Goal: Task Accomplishment & Management: Manage account settings

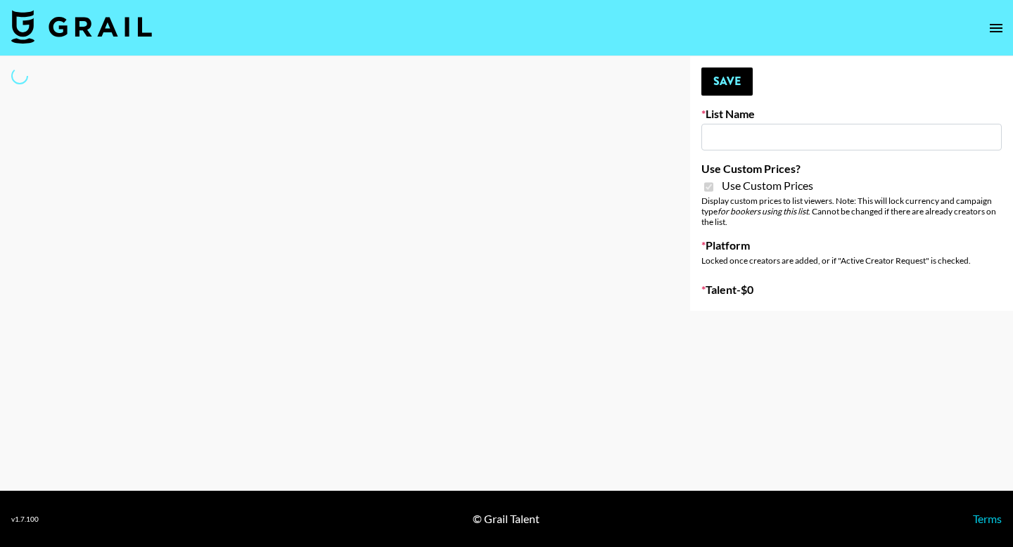
type input "FaceApp - 3rd Sept"
checkbox input "true"
select select "Brand"
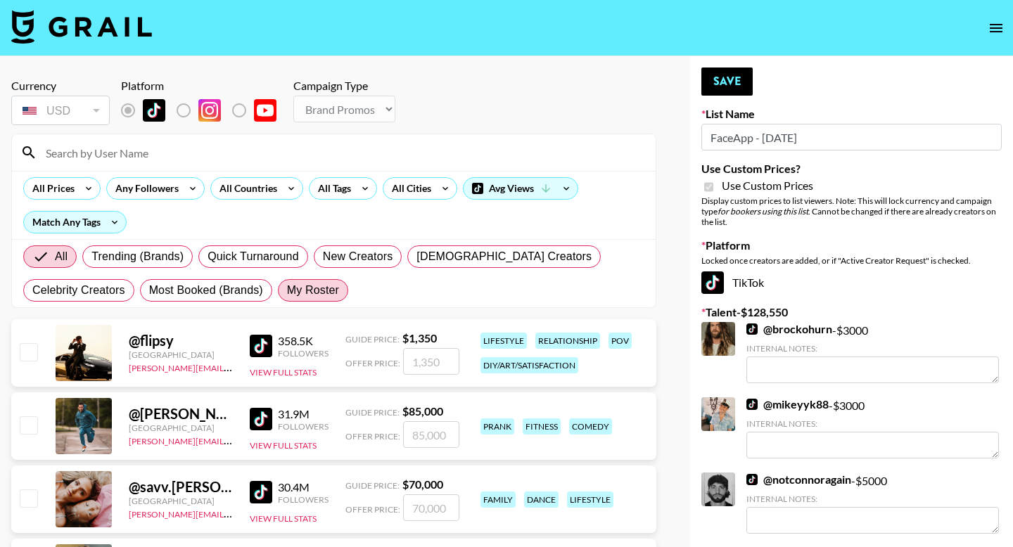
click at [327, 292] on span "My Roster" at bounding box center [313, 290] width 52 height 17
click at [287, 290] on input "My Roster" at bounding box center [287, 290] width 0 height 0
radio input "true"
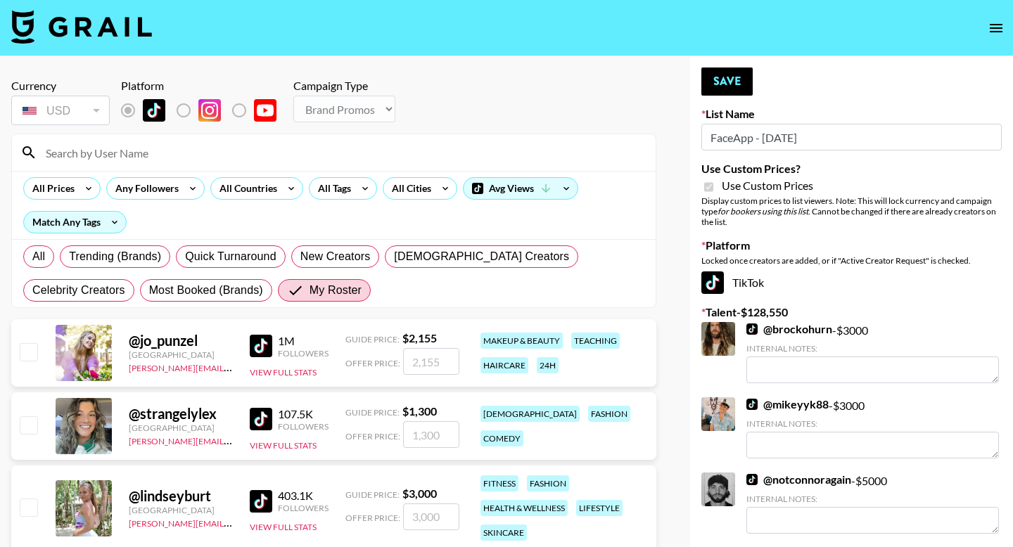
click at [21, 358] on input "checkbox" at bounding box center [28, 351] width 17 height 17
checkbox input "true"
type input "2155"
click at [33, 418] on input "checkbox" at bounding box center [28, 424] width 17 height 17
checkbox input "true"
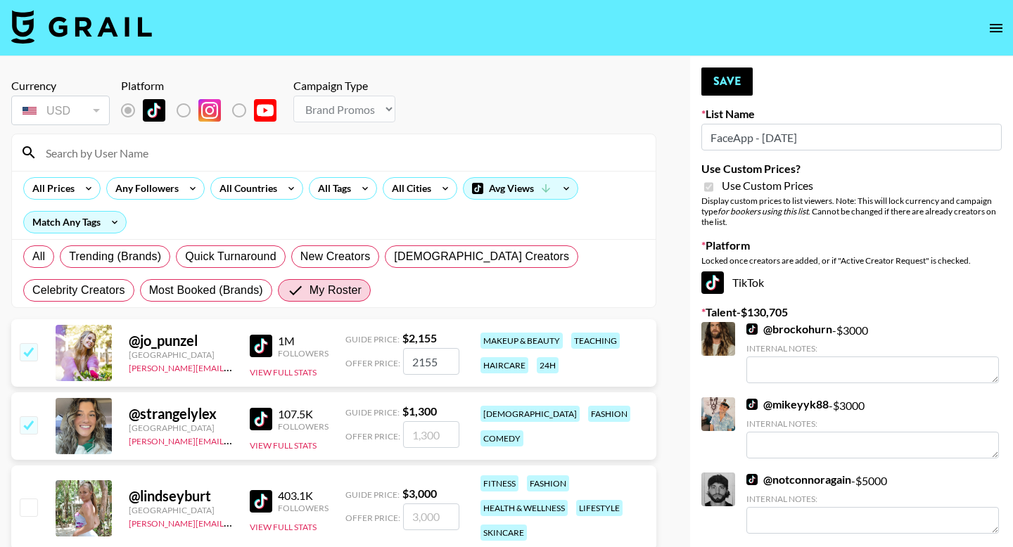
type input "1300"
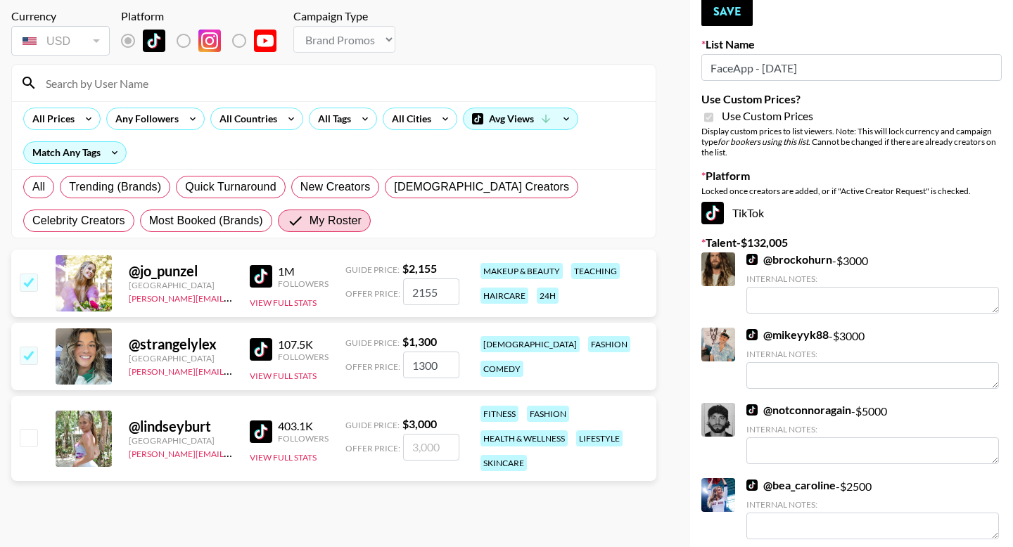
scroll to position [76, 0]
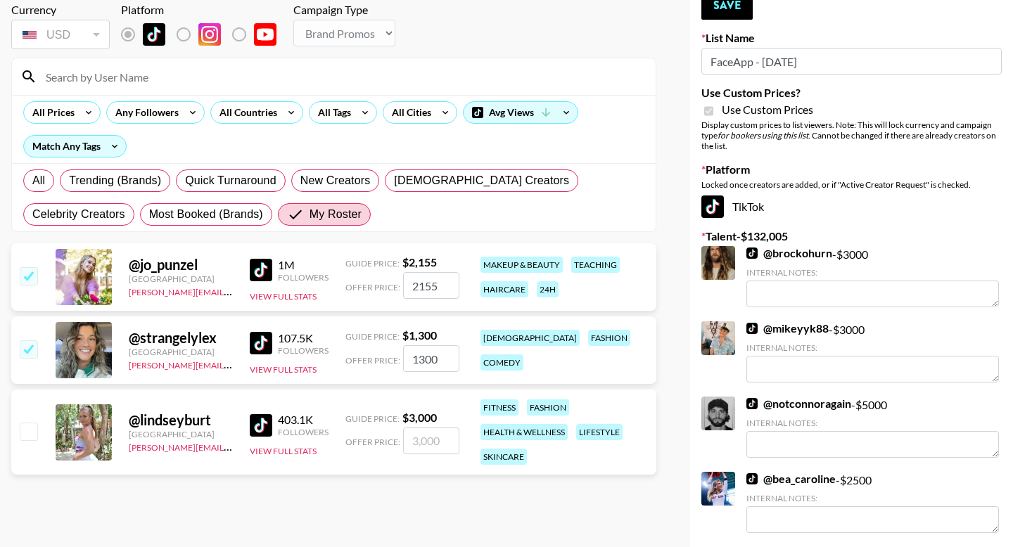
click at [32, 418] on div "@ lindseyburt United States julia.bird@grail-talent.com 403.1K Followers View F…" at bounding box center [333, 432] width 645 height 85
click at [32, 427] on input "checkbox" at bounding box center [28, 431] width 17 height 17
checkbox input "true"
type input "3000"
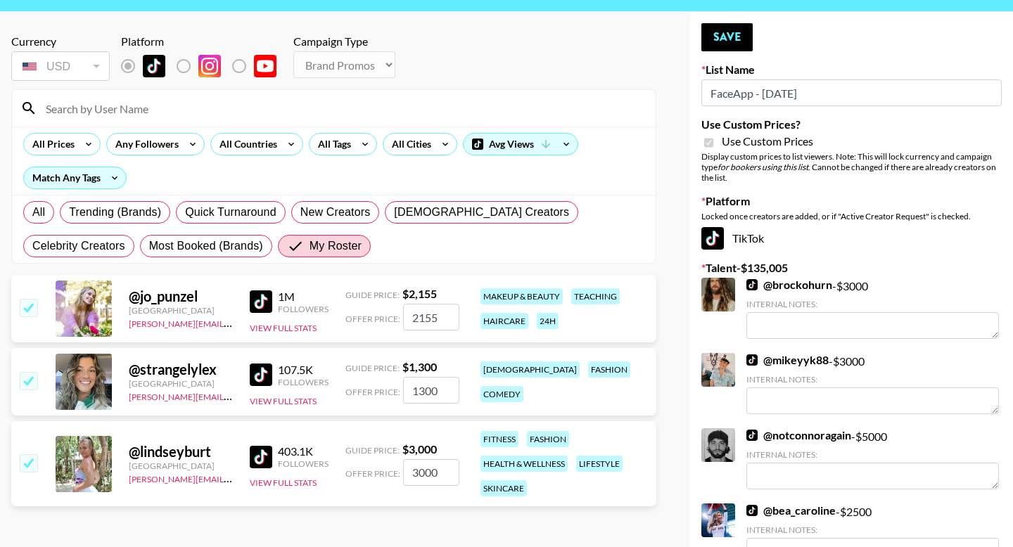
scroll to position [0, 0]
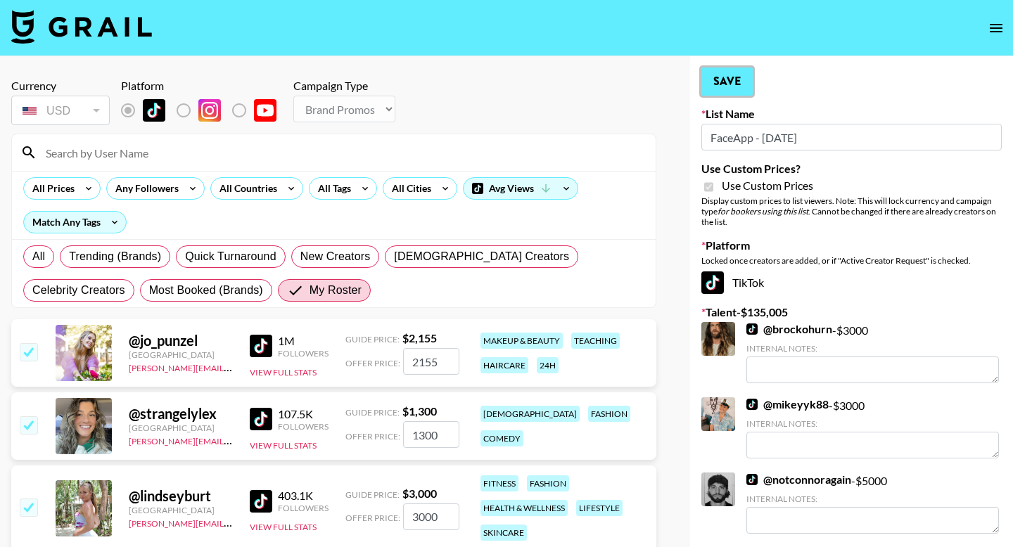
click at [731, 78] on button "Save" at bounding box center [726, 82] width 51 height 28
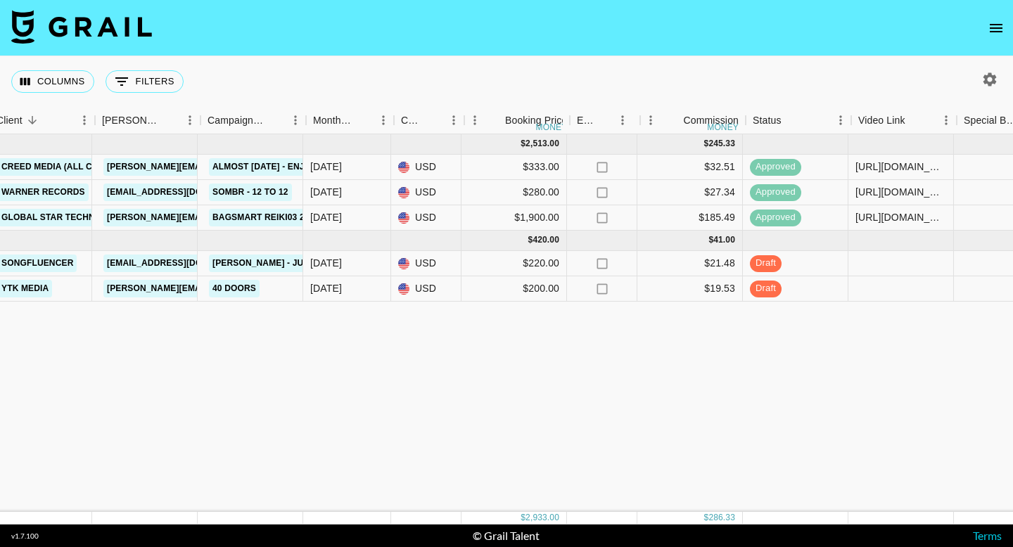
scroll to position [0, 485]
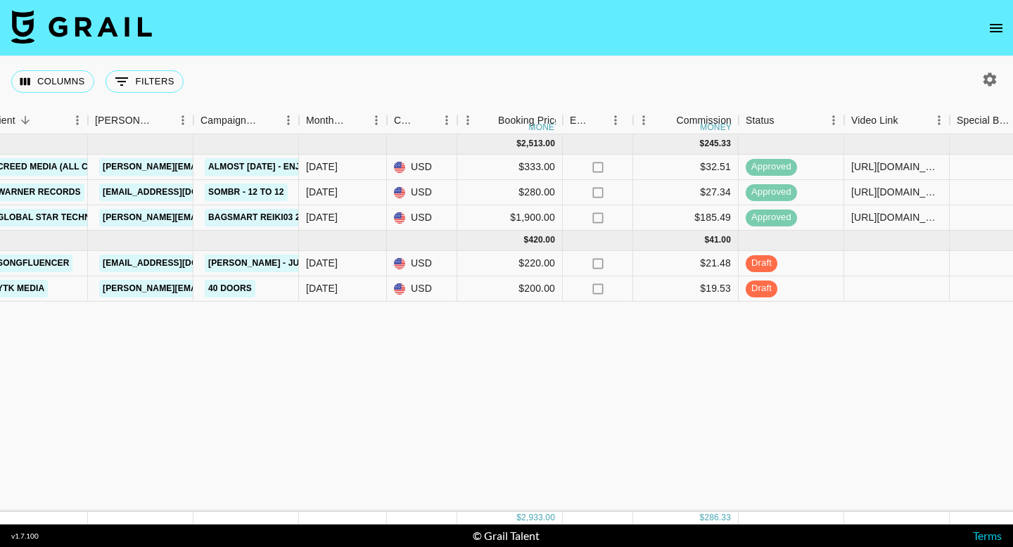
click at [998, 17] on button "open drawer" at bounding box center [996, 28] width 28 height 28
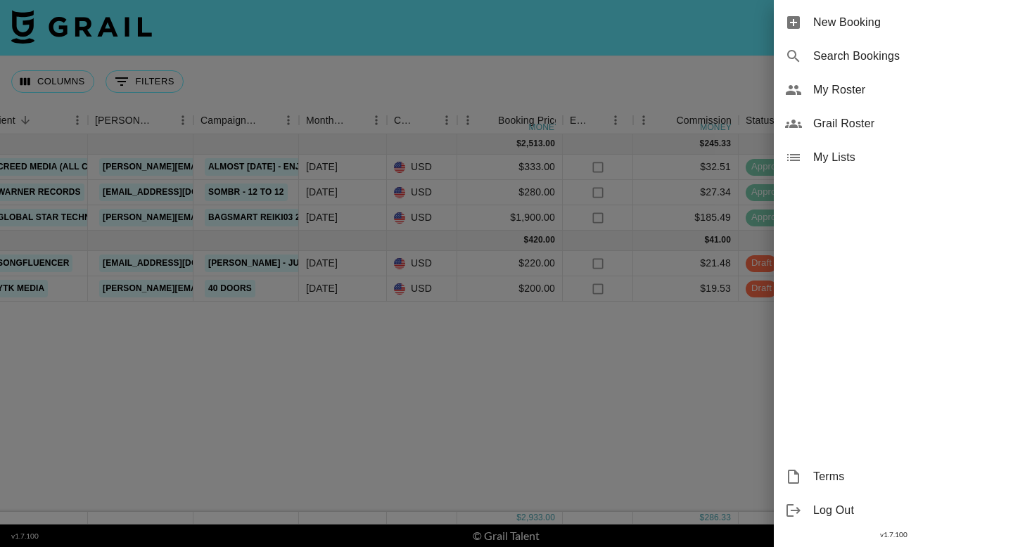
click at [861, 90] on span "My Roster" at bounding box center [907, 90] width 188 height 17
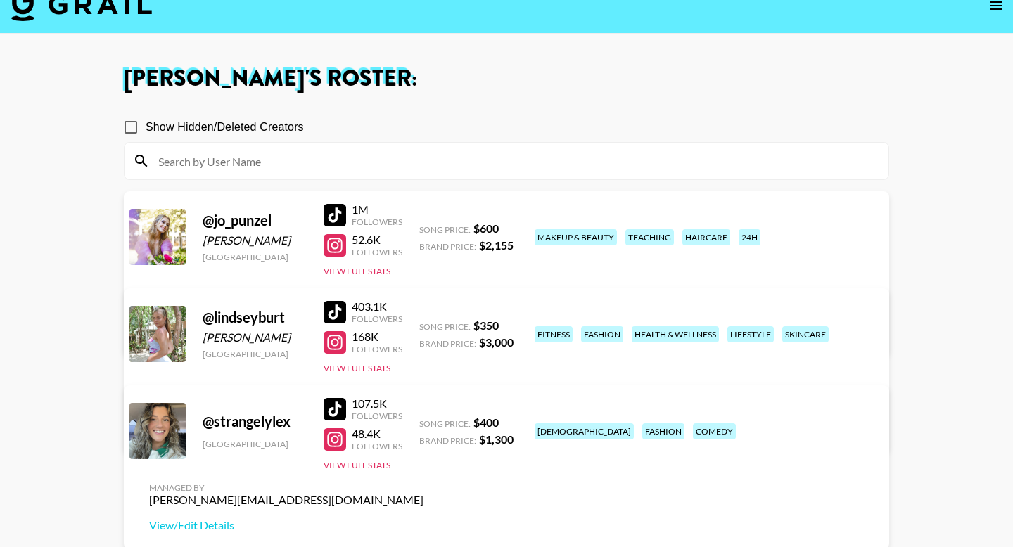
scroll to position [56, 0]
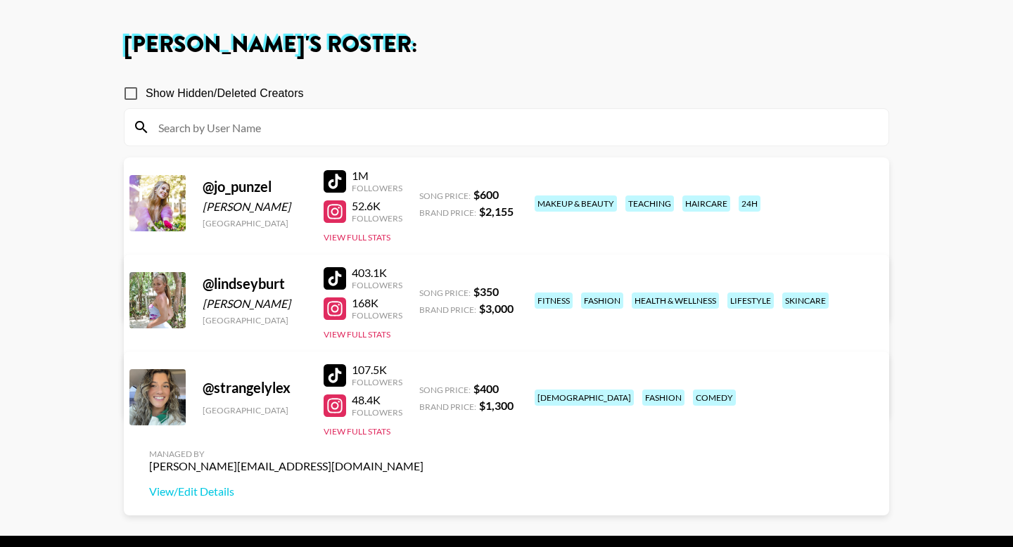
click at [423, 387] on link "View/Edit Details" at bounding box center [286, 394] width 274 height 14
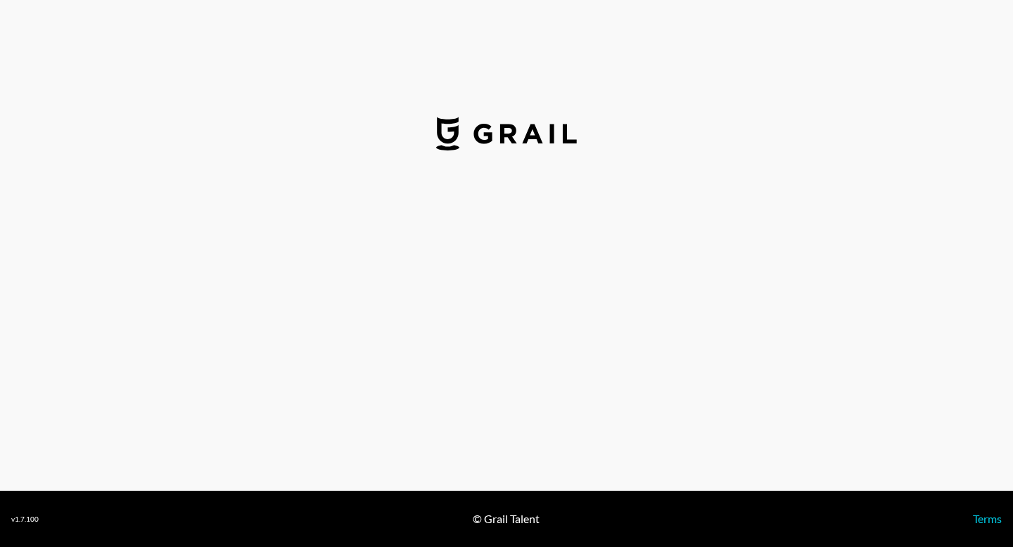
select select "USD"
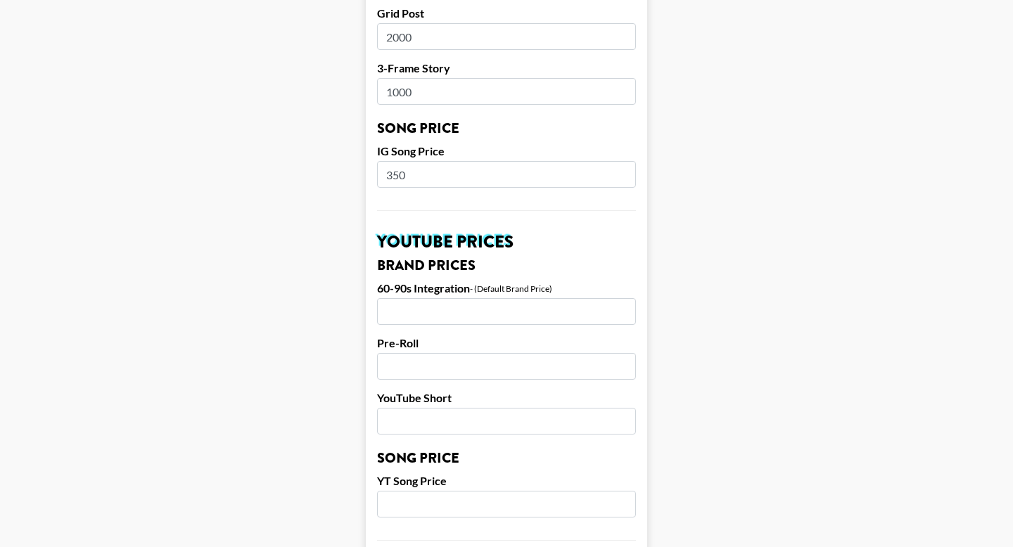
scroll to position [1361, 0]
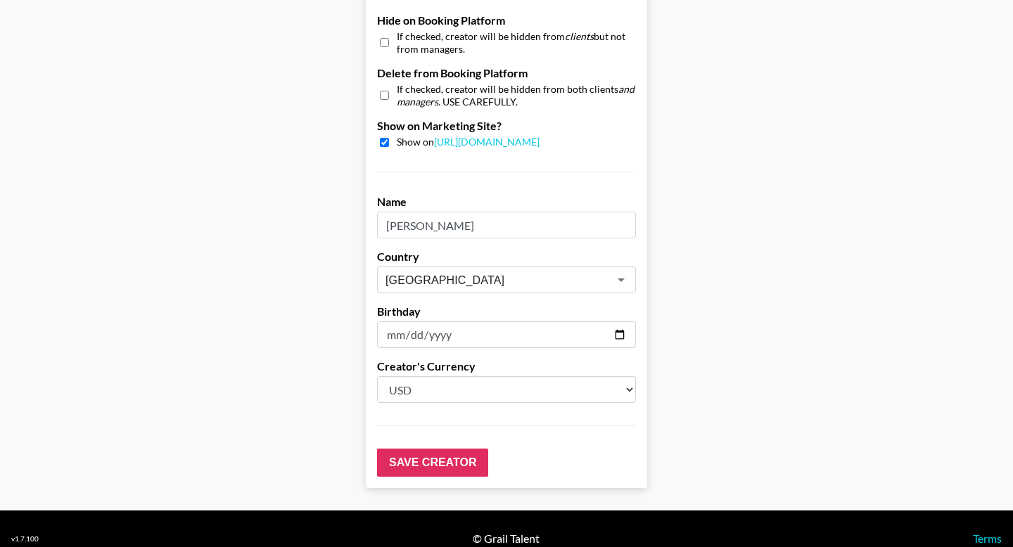
drag, startPoint x: 451, startPoint y: 316, endPoint x: 384, endPoint y: 313, distance: 67.6
click at [384, 321] on input "[DATE]" at bounding box center [506, 334] width 259 height 27
click at [428, 321] on input "2003-01-01" at bounding box center [506, 334] width 259 height 27
click at [459, 321] on input "2003-01-01" at bounding box center [506, 334] width 259 height 27
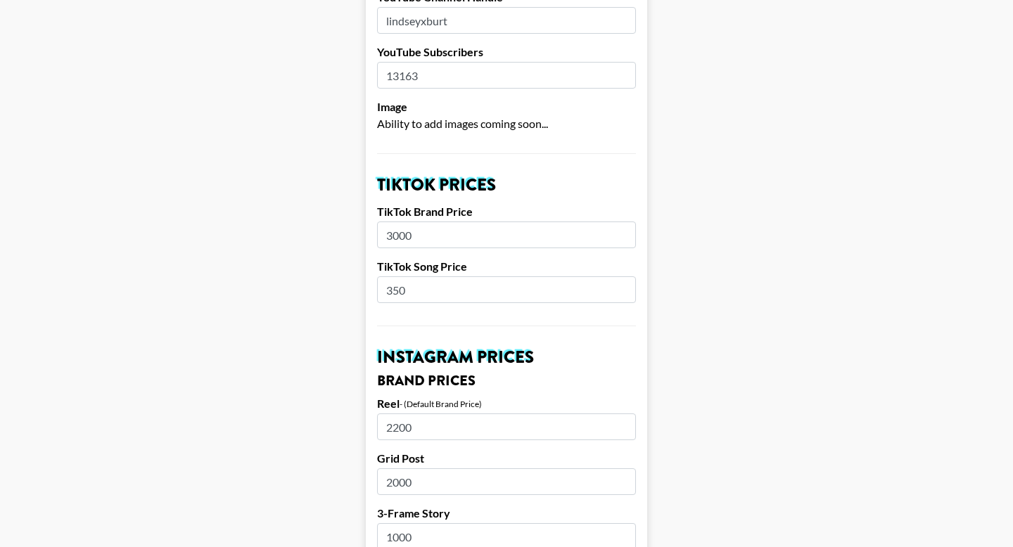
scroll to position [368, 0]
